Goal: Task Accomplishment & Management: Use online tool/utility

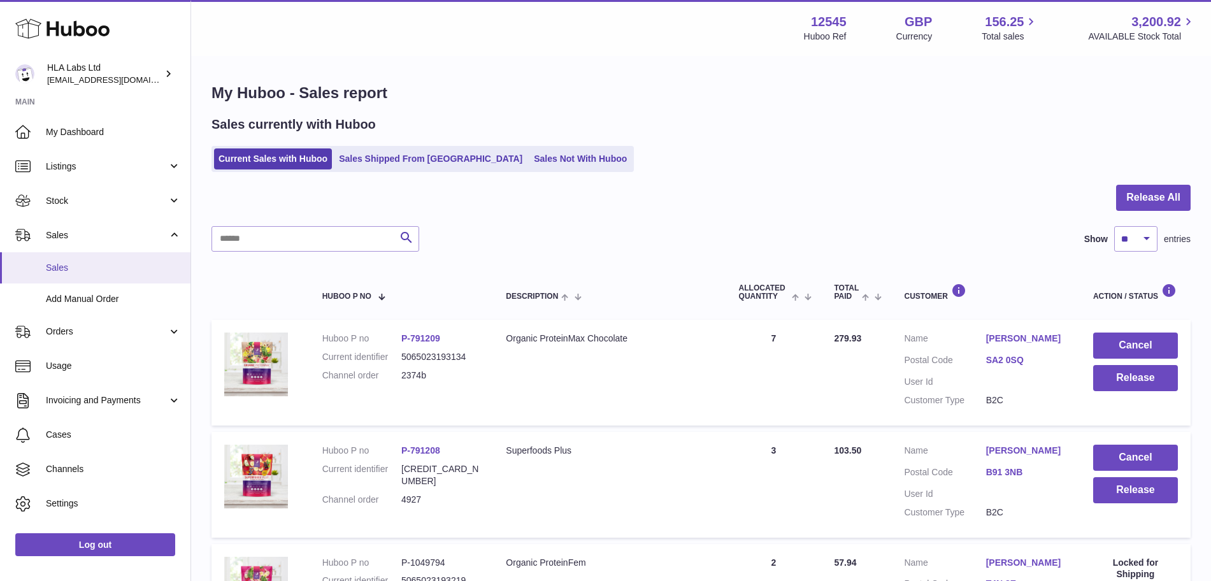
click at [61, 262] on span "Sales" at bounding box center [113, 268] width 135 height 12
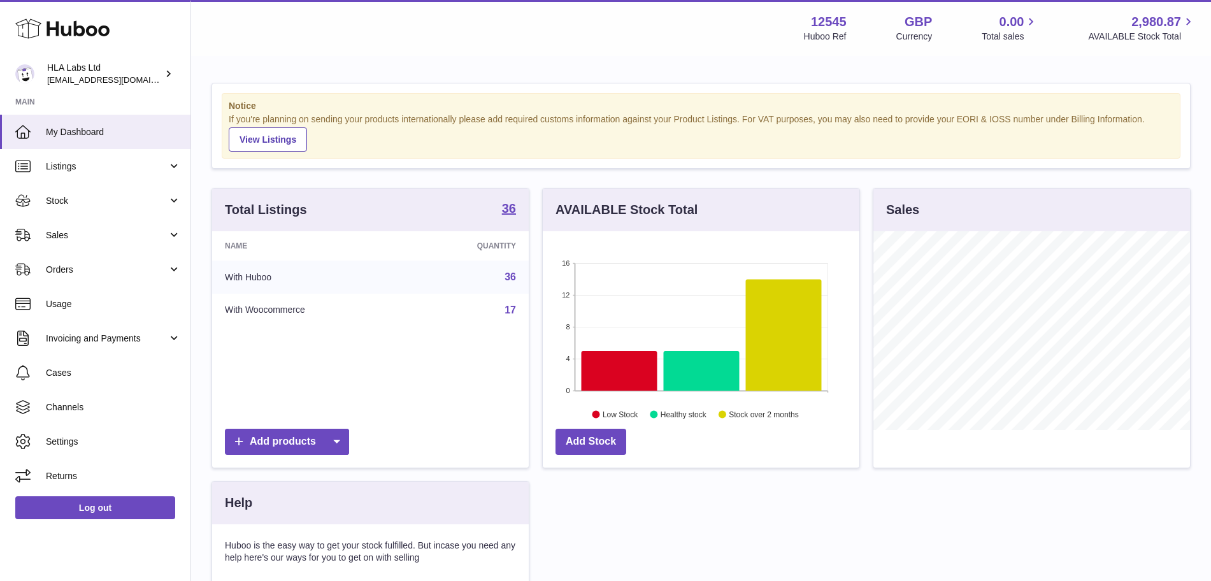
scroll to position [199, 317]
click at [84, 233] on span "Sales" at bounding box center [107, 235] width 122 height 12
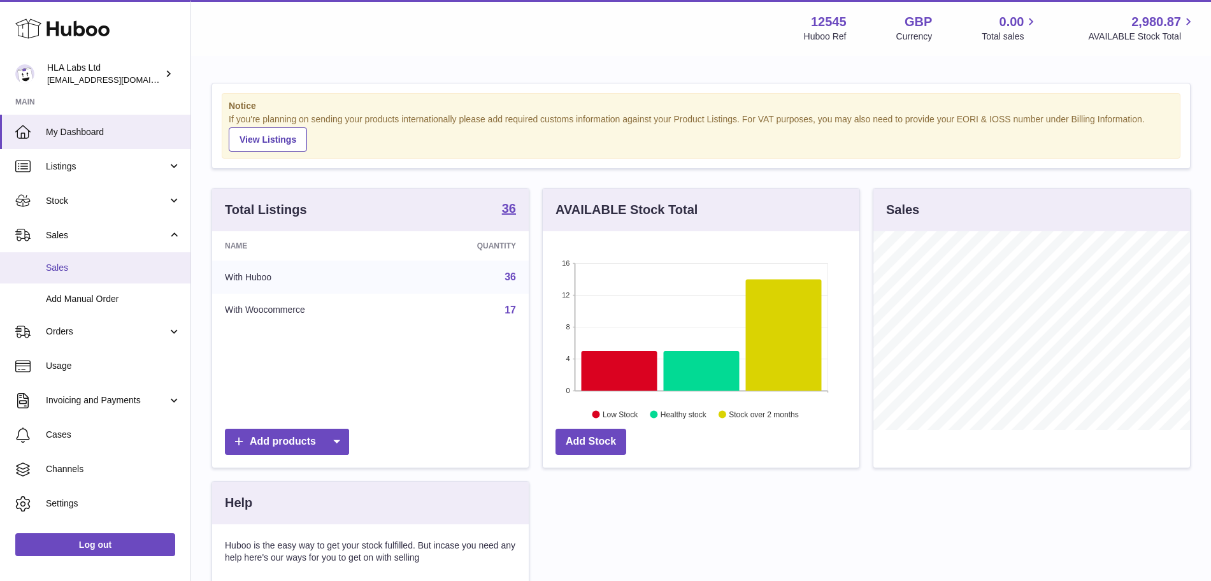
click at [80, 276] on link "Sales" at bounding box center [95, 267] width 190 height 31
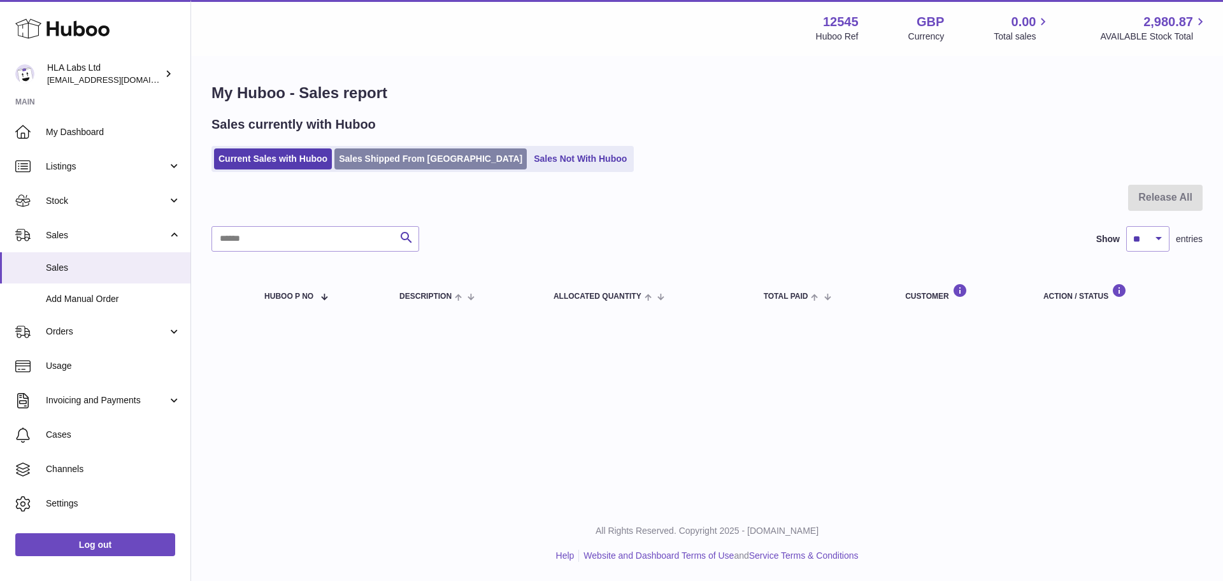
click at [373, 158] on link "Sales Shipped From [GEOGRAPHIC_DATA]" at bounding box center [430, 158] width 192 height 21
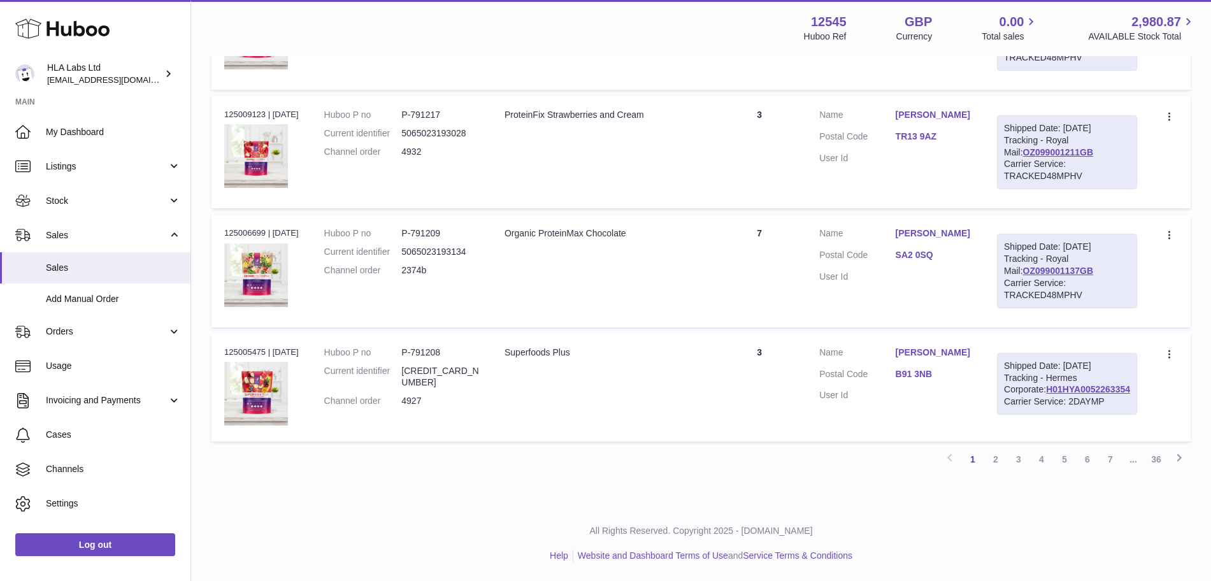
scroll to position [1181, 0]
click at [1088, 276] on link "OZ099001137GB" at bounding box center [1058, 271] width 71 height 10
drag, startPoint x: 922, startPoint y: 299, endPoint x: 974, endPoint y: 299, distance: 52.2
click at [971, 289] on dl "Customer Name [PERSON_NAME] Postal Code SA2 0SQ User Id" at bounding box center [895, 258] width 152 height 62
copy dl "SA2 0SQ"
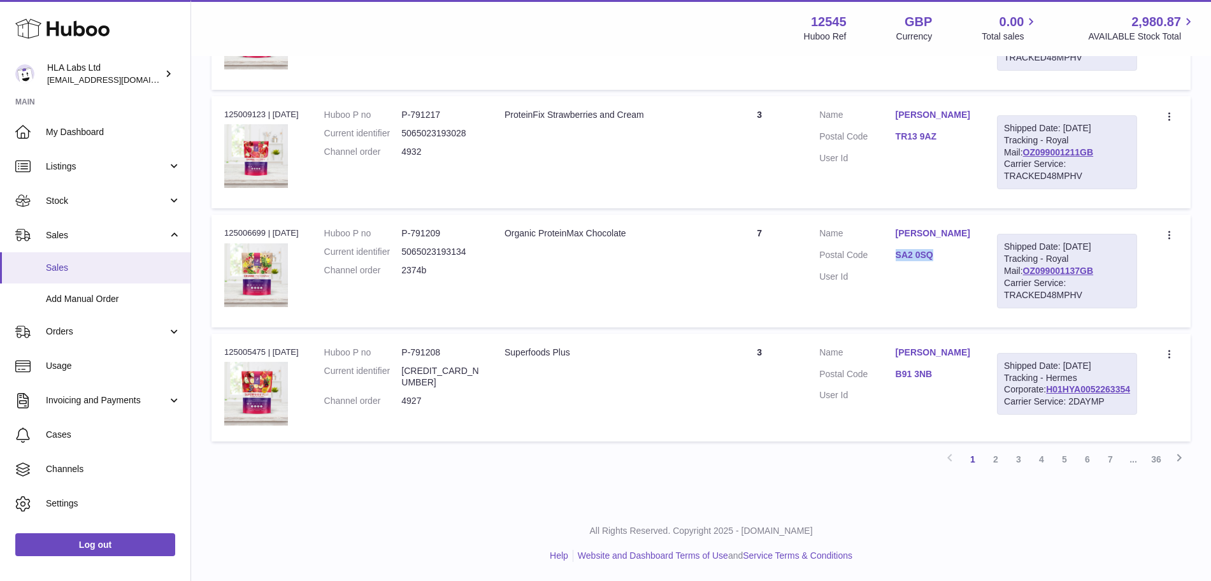
click at [95, 267] on span "Sales" at bounding box center [113, 268] width 135 height 12
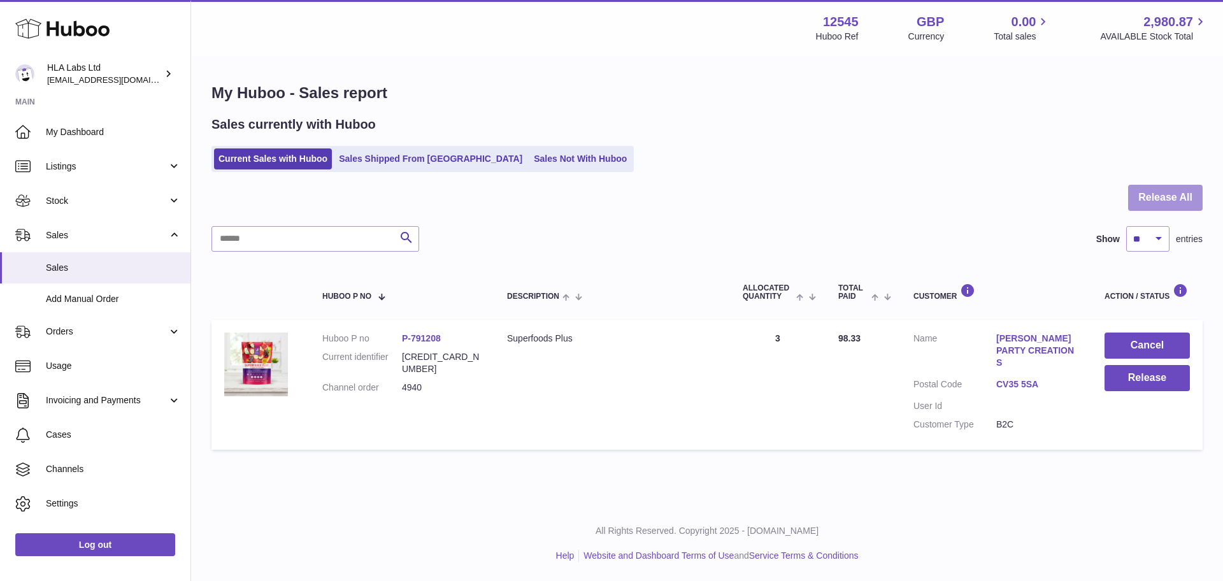
click at [1174, 202] on button "Release All" at bounding box center [1165, 198] width 75 height 26
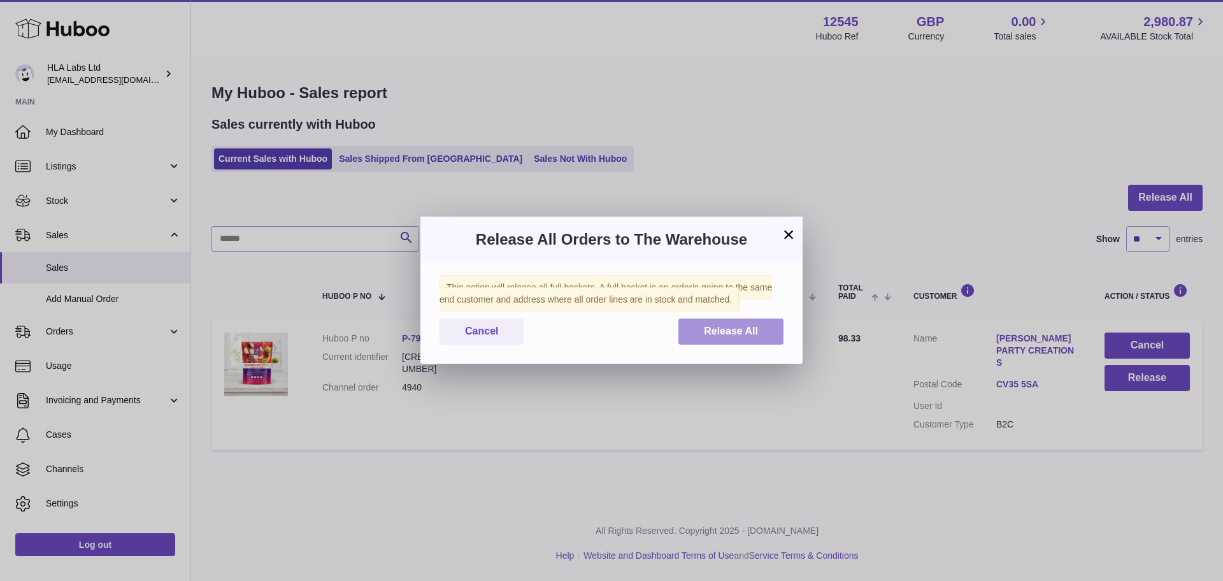
click at [759, 321] on button "Release All" at bounding box center [730, 331] width 105 height 26
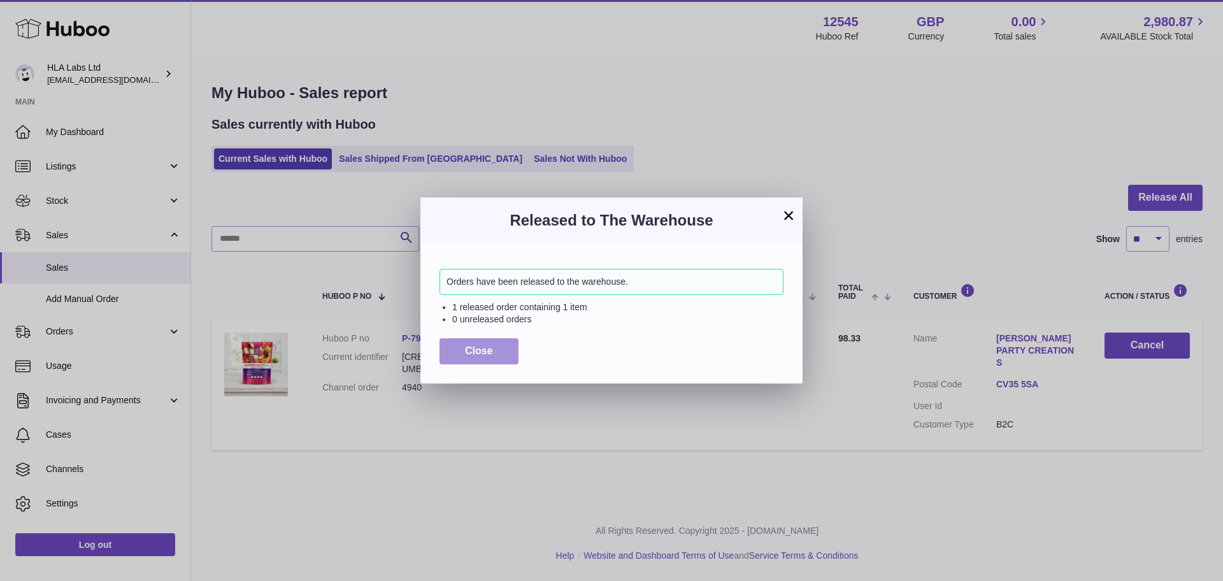
click at [494, 348] on button "Close" at bounding box center [478, 351] width 79 height 26
